Goal: Task Accomplishment & Management: Manage account settings

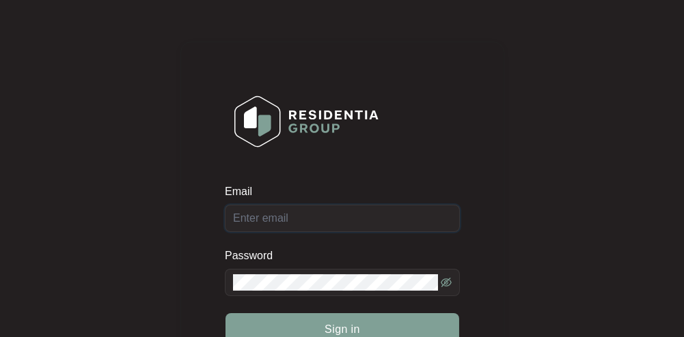
click at [269, 219] on input "Email" at bounding box center [342, 218] width 235 height 27
paste input "[EMAIL_ADDRESS][DOMAIN_NAME]"
type input "[EMAIL_ADDRESS][DOMAIN_NAME]"
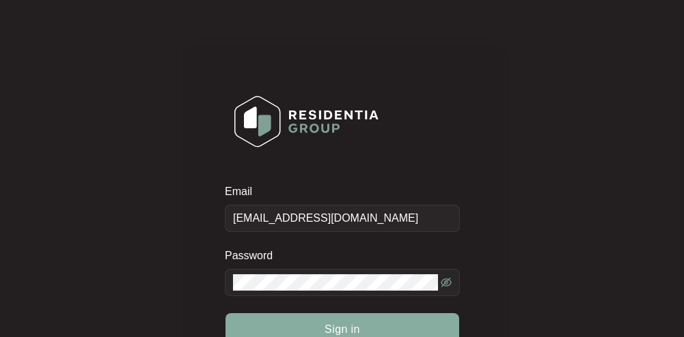
click at [307, 328] on button "Sign in" at bounding box center [342, 329] width 234 height 33
